Goal: Task Accomplishment & Management: Manage account settings

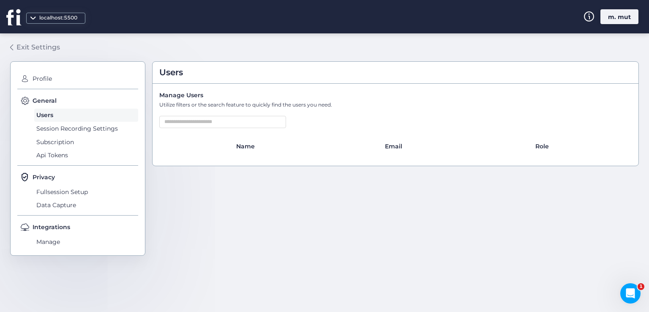
click at [52, 41] on link "Exit Settings" at bounding box center [35, 47] width 50 height 14
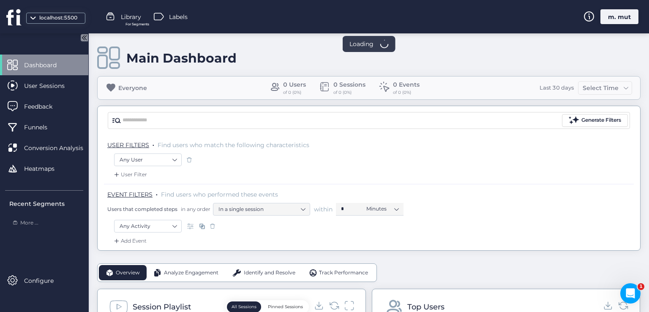
click at [615, 15] on div "m. mut" at bounding box center [619, 16] width 38 height 15
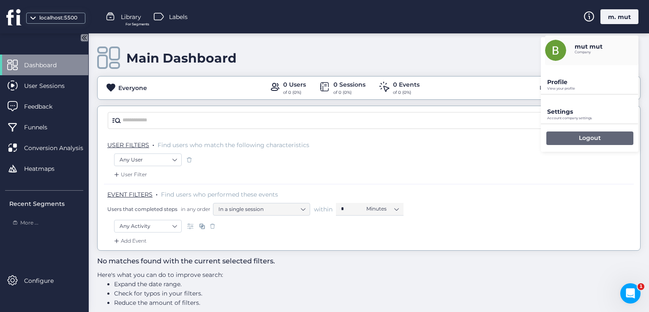
click at [579, 138] on p "Logout" at bounding box center [589, 138] width 22 height 8
